Goal: Navigation & Orientation: Go to known website

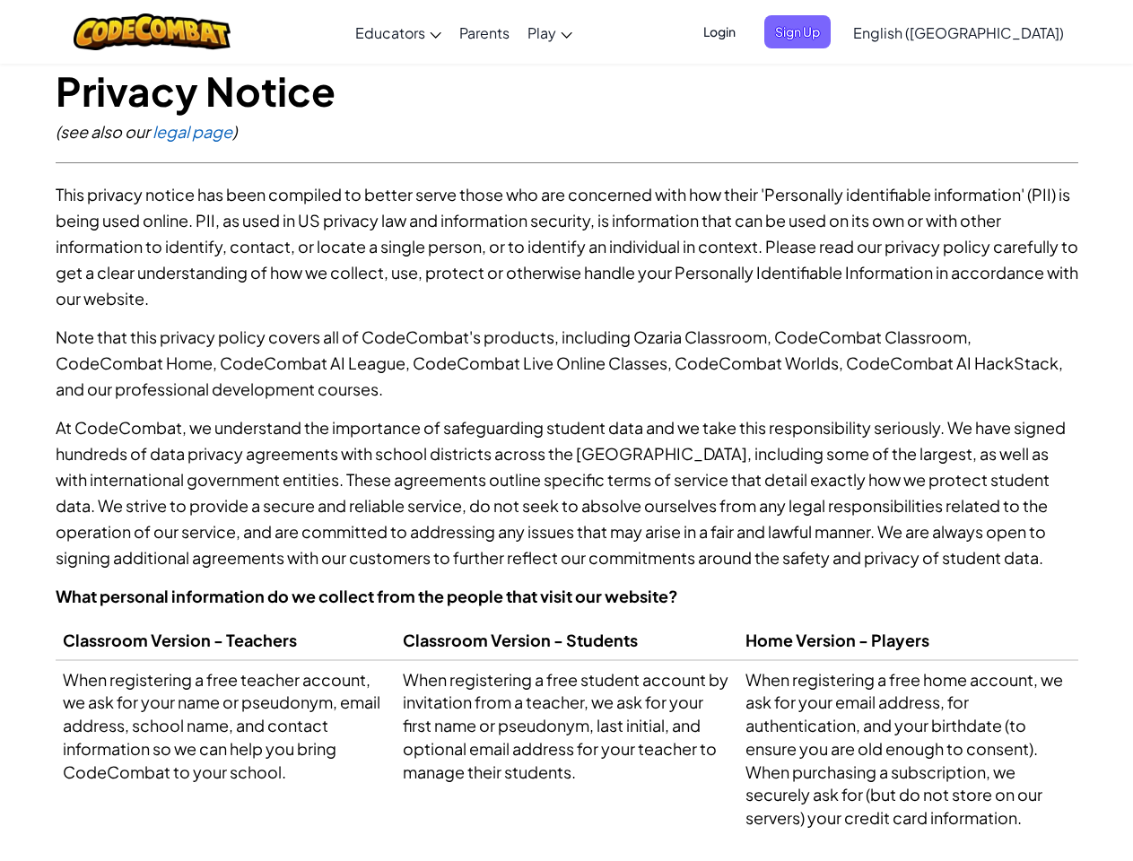
click at [566, 431] on p "At CodeCombat, we understand the importance of safeguarding student data and we…" at bounding box center [567, 492] width 1023 height 156
click at [746, 31] on span "Login" at bounding box center [720, 31] width 54 height 33
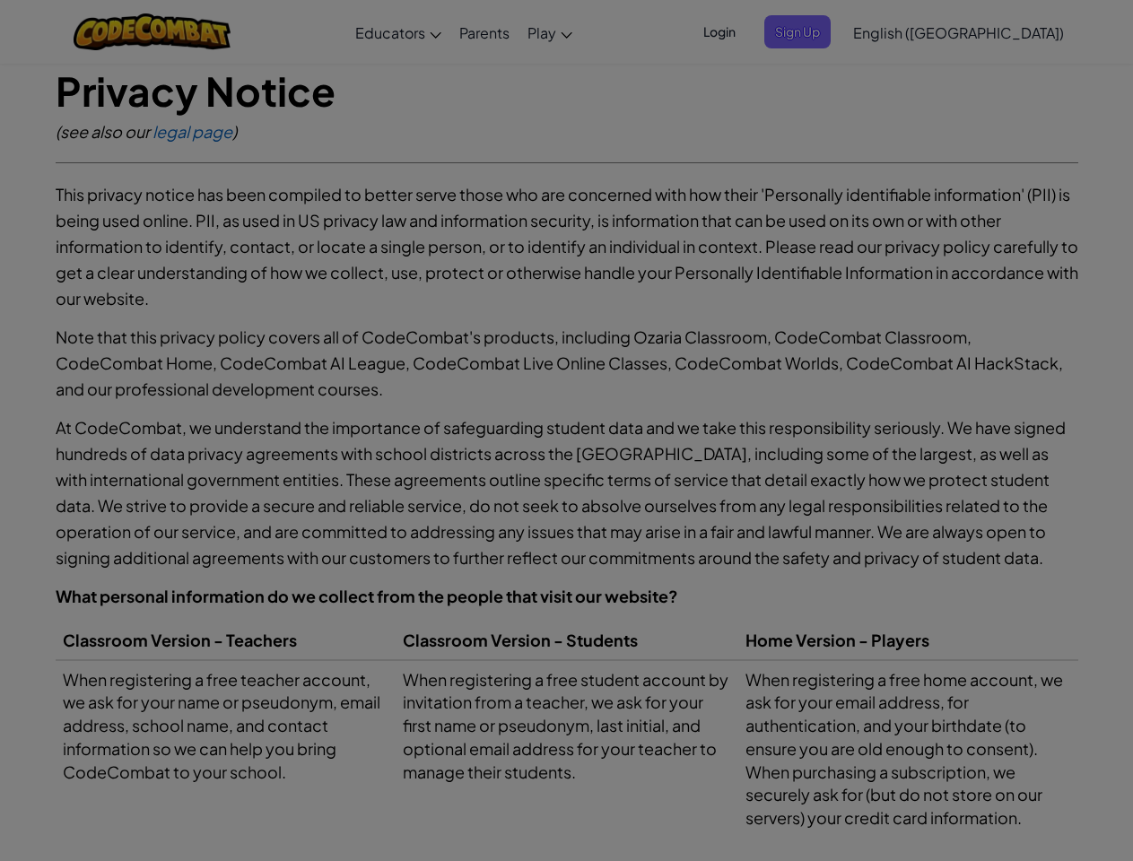
click at [827, 31] on div at bounding box center [566, 430] width 1133 height 861
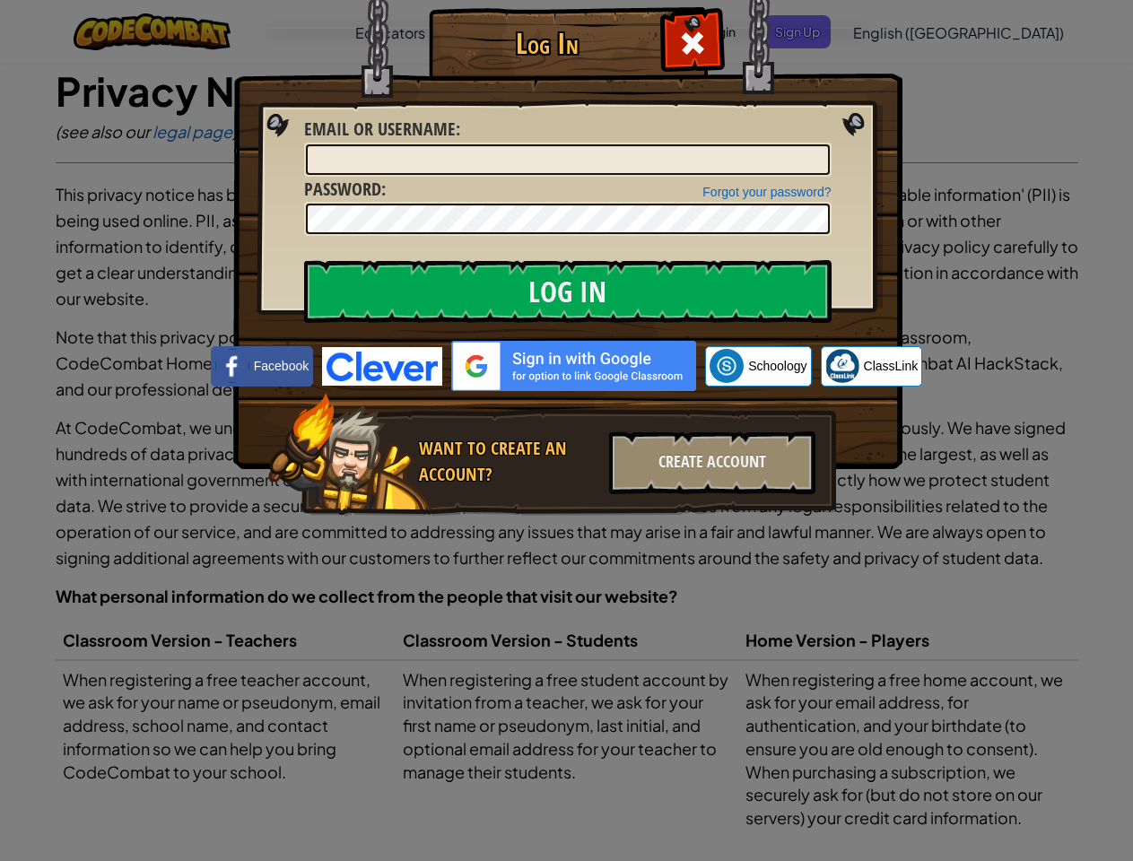
click at [907, 31] on div "Log In Unknown Error Email or Username : Forgot your password? Password : Log I…" at bounding box center [566, 430] width 1133 height 861
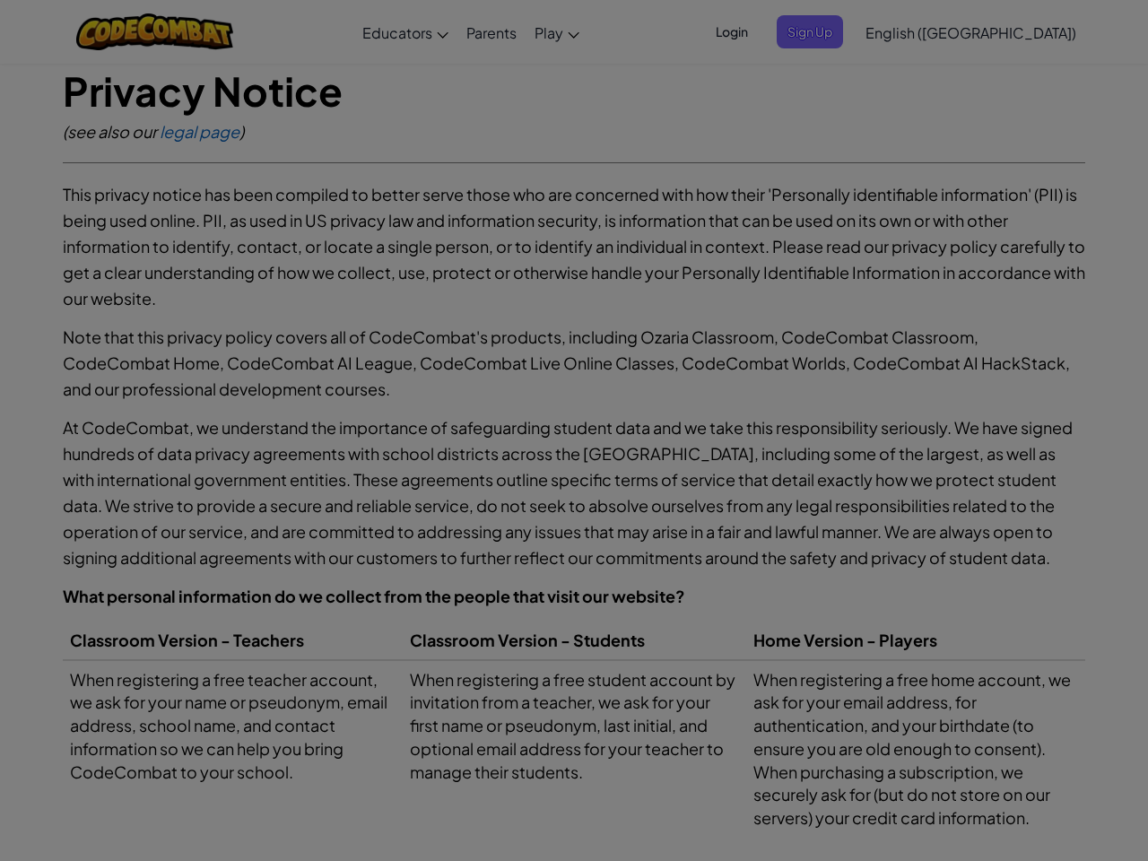
click at [907, 31] on div "Log In Unknown Error Email or Username : Forgot your password? Password : Log I…" at bounding box center [574, 430] width 1148 height 861
click at [1003, 32] on div at bounding box center [574, 430] width 1148 height 861
